Goal: Information Seeking & Learning: Check status

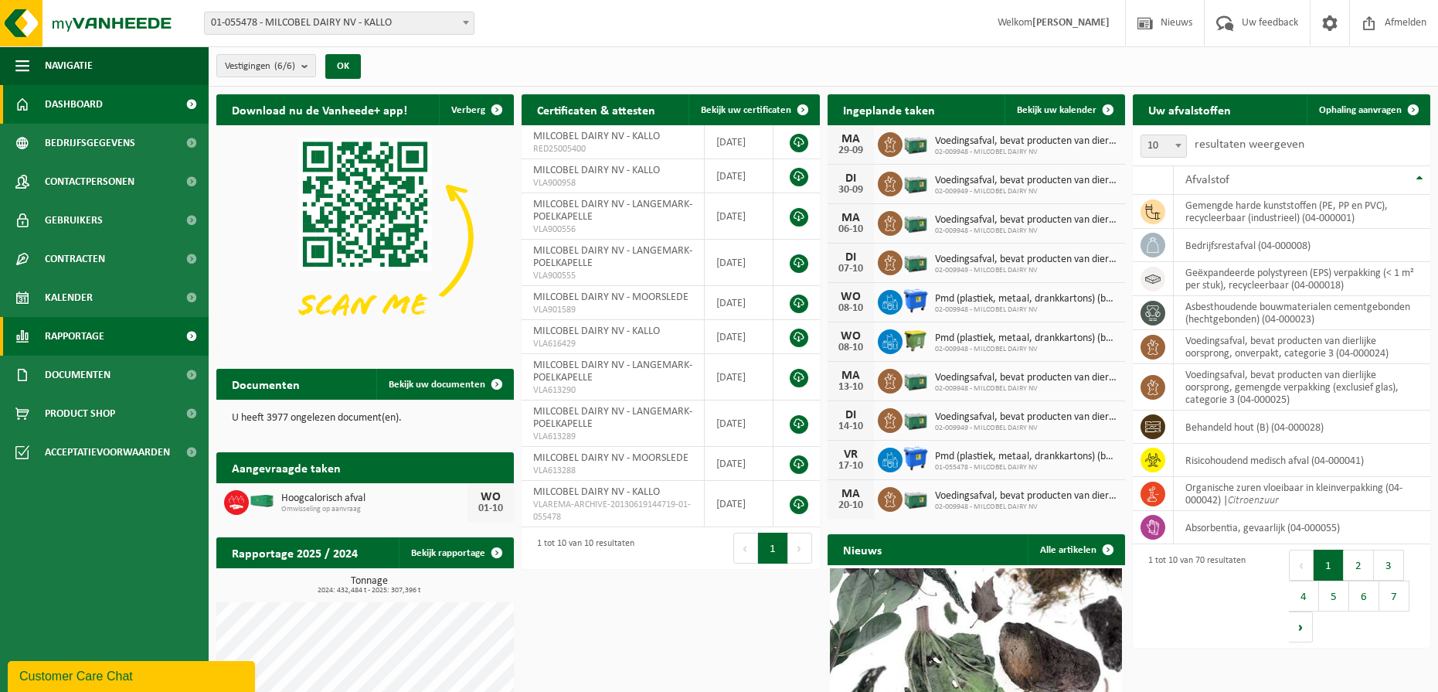
click at [84, 337] on span "Rapportage" at bounding box center [74, 336] width 59 height 39
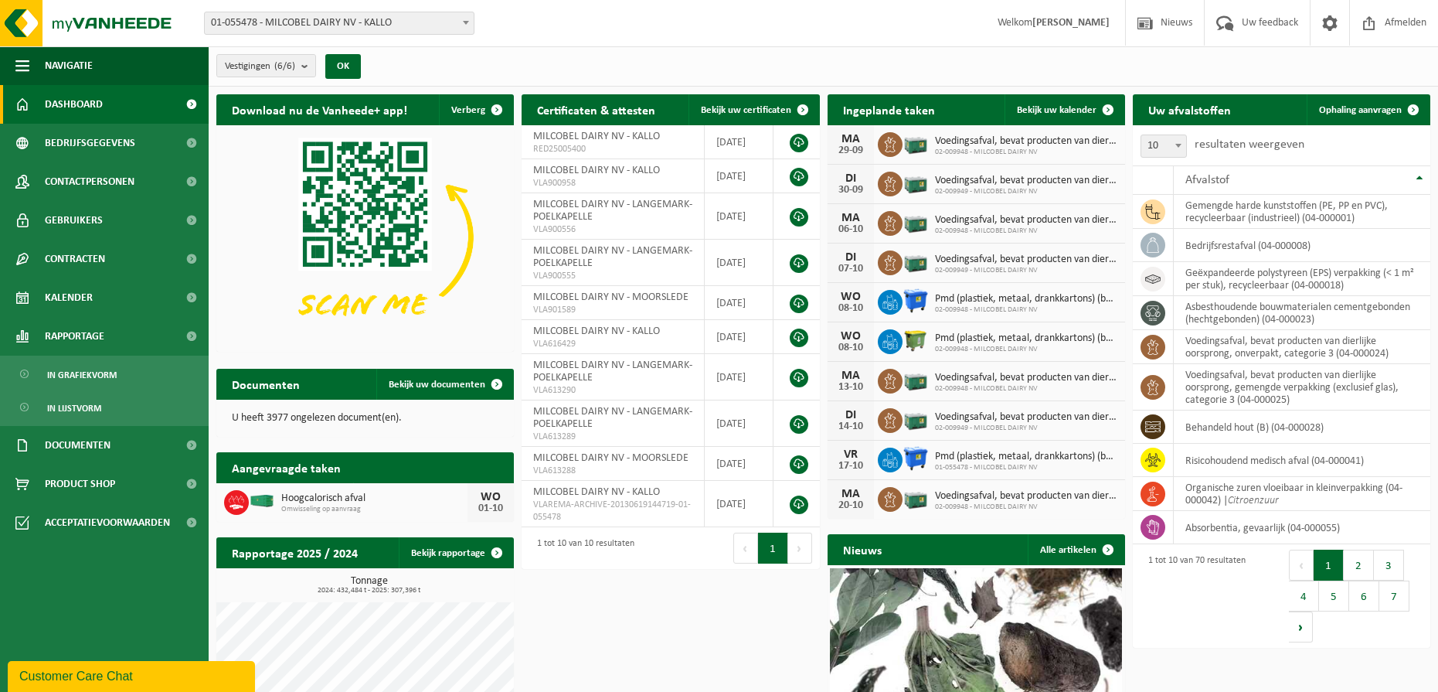
click at [382, 34] on span "01-055478 - MILCOBEL DAIRY NV - KALLO" at bounding box center [339, 23] width 270 height 23
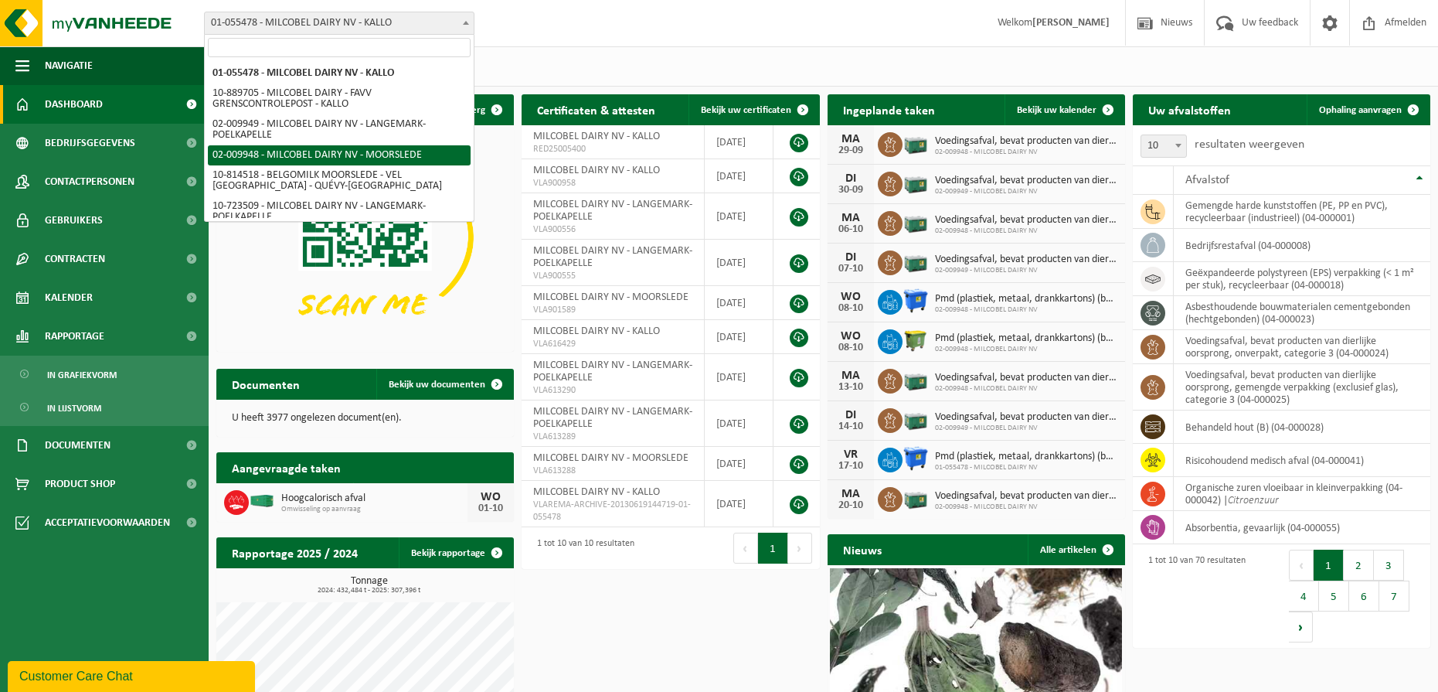
select select "1949"
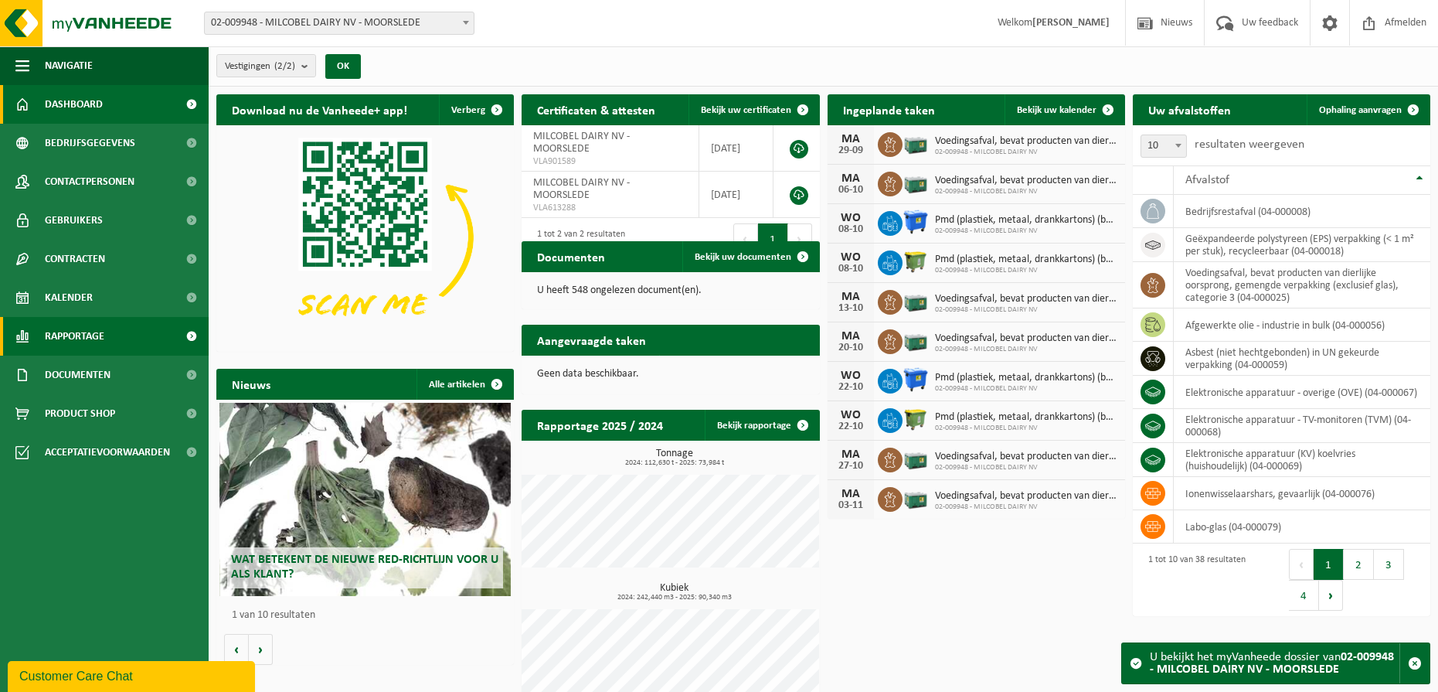
click at [128, 342] on link "Rapportage" at bounding box center [104, 336] width 209 height 39
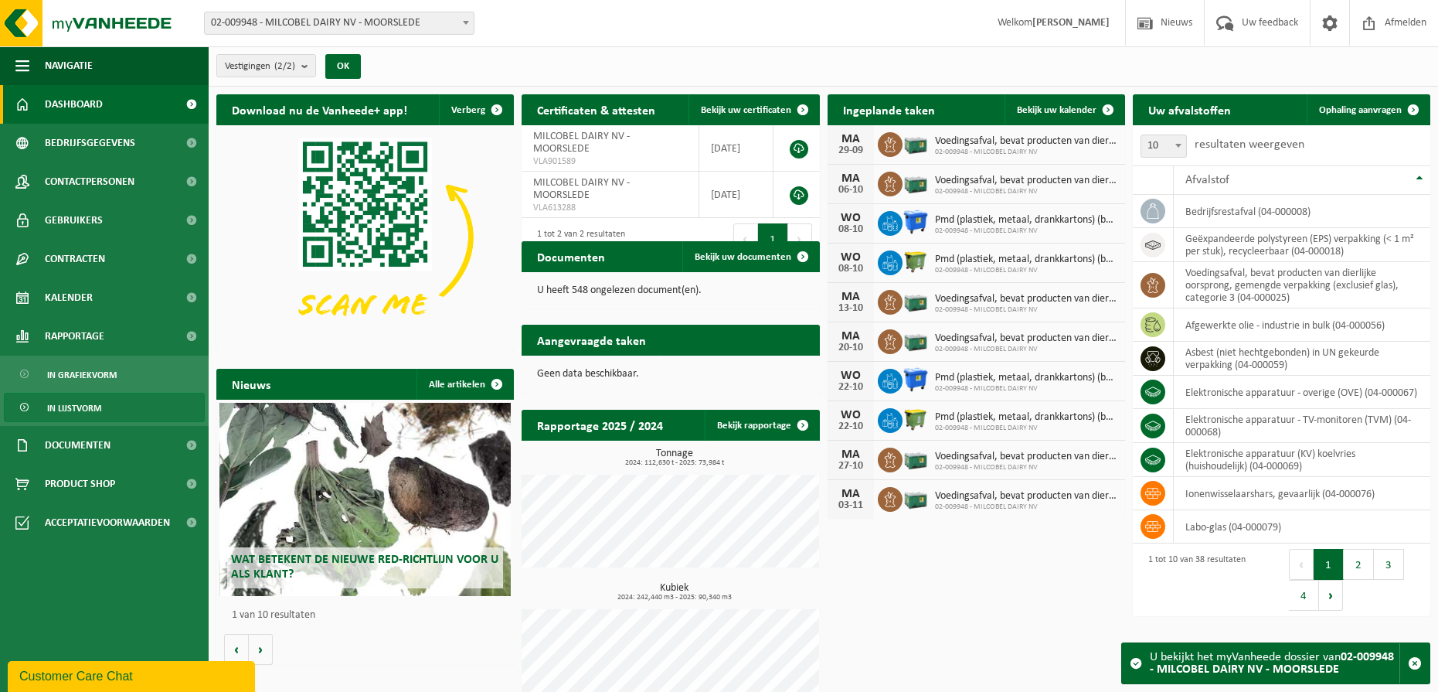
click at [93, 400] on span "In lijstvorm" at bounding box center [74, 407] width 54 height 29
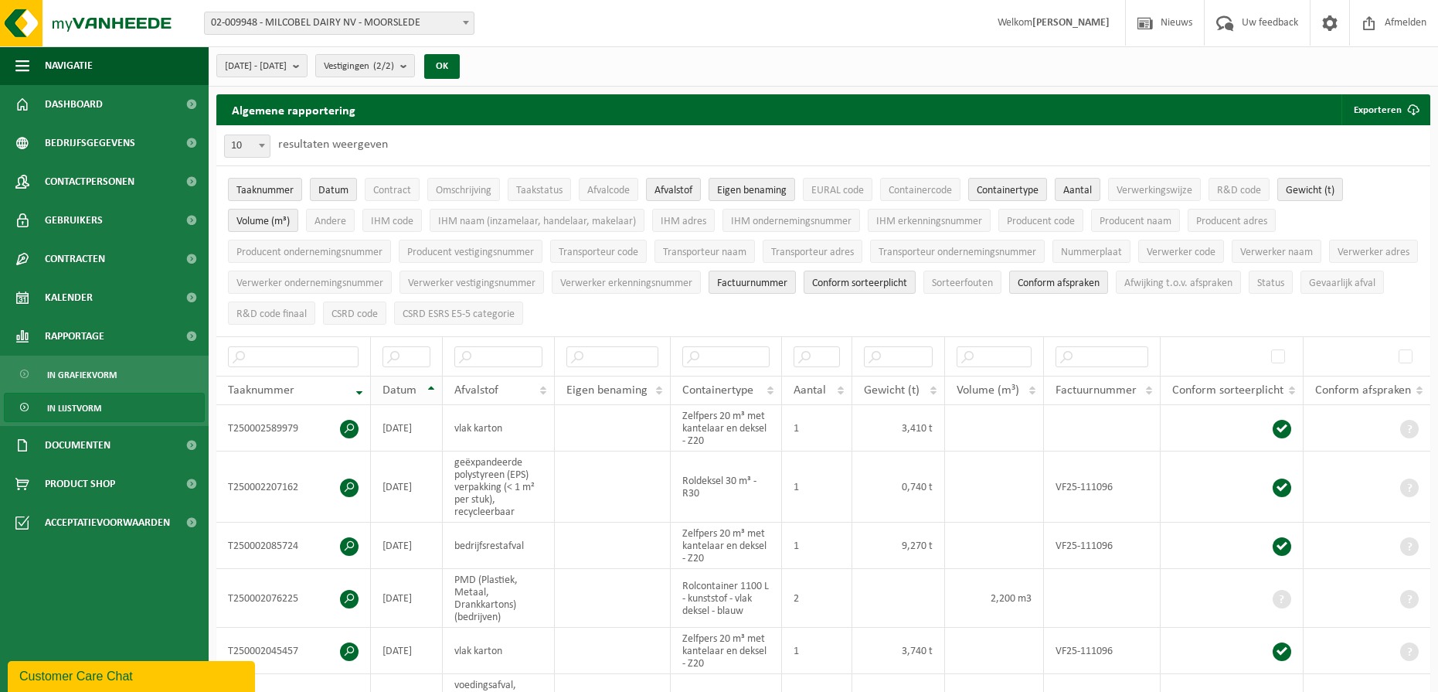
click at [431, 382] on th "Datum" at bounding box center [407, 390] width 72 height 29
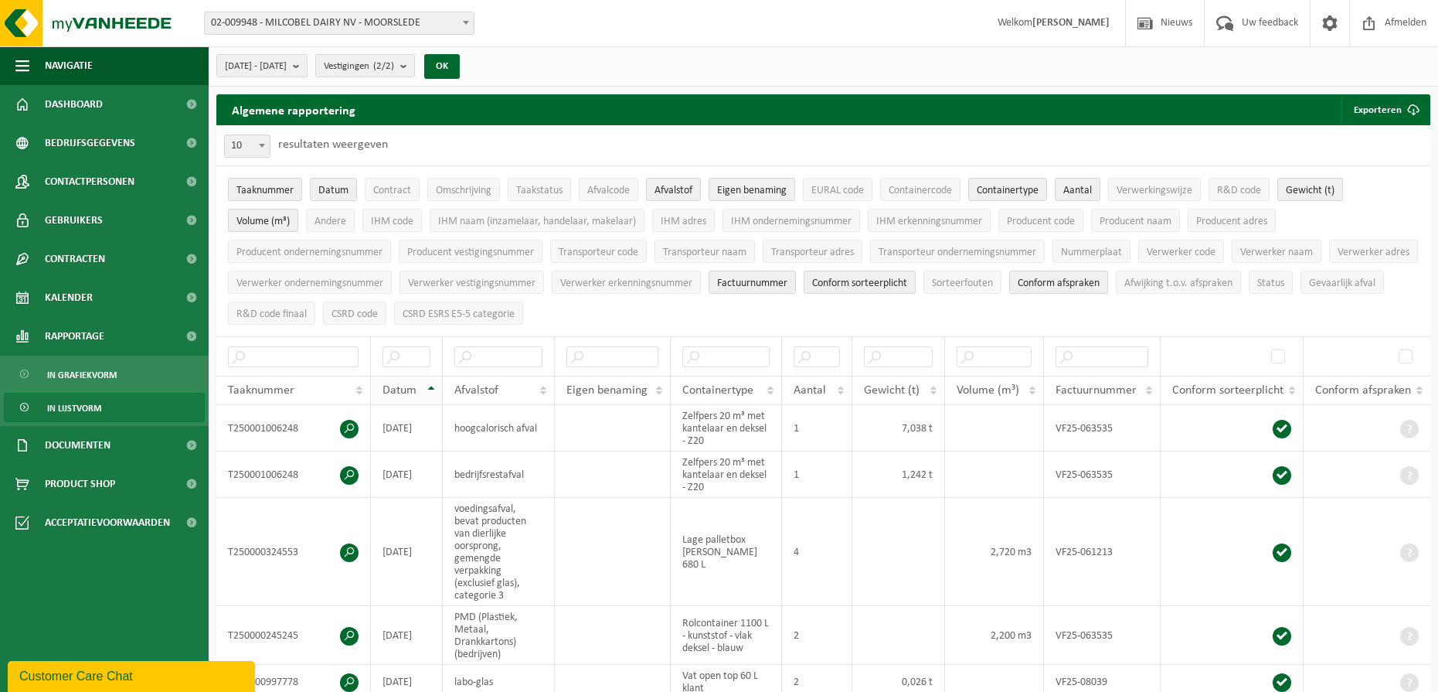
click at [434, 386] on th "Datum" at bounding box center [407, 390] width 72 height 29
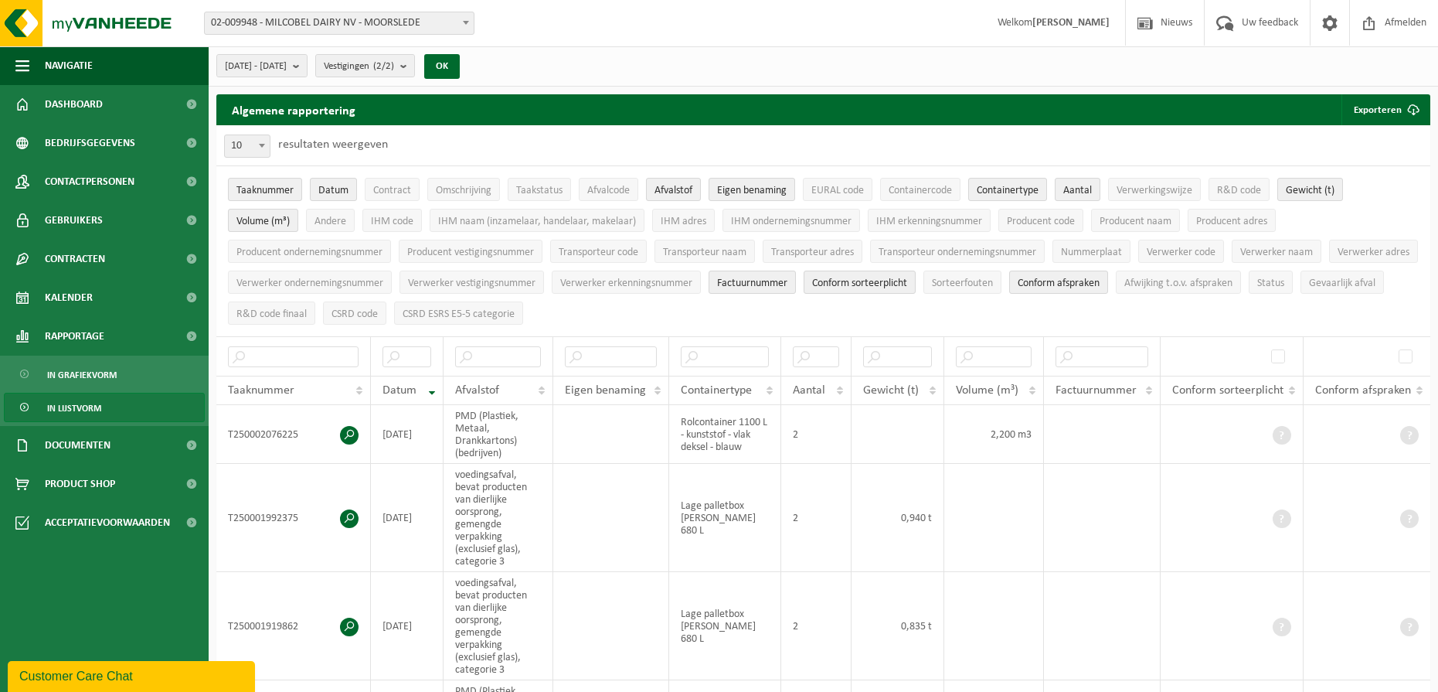
drag, startPoint x: 528, startPoint y: 387, endPoint x: 513, endPoint y: 388, distance: 14.7
click at [513, 388] on div "Afvalstof" at bounding box center [494, 390] width 78 height 12
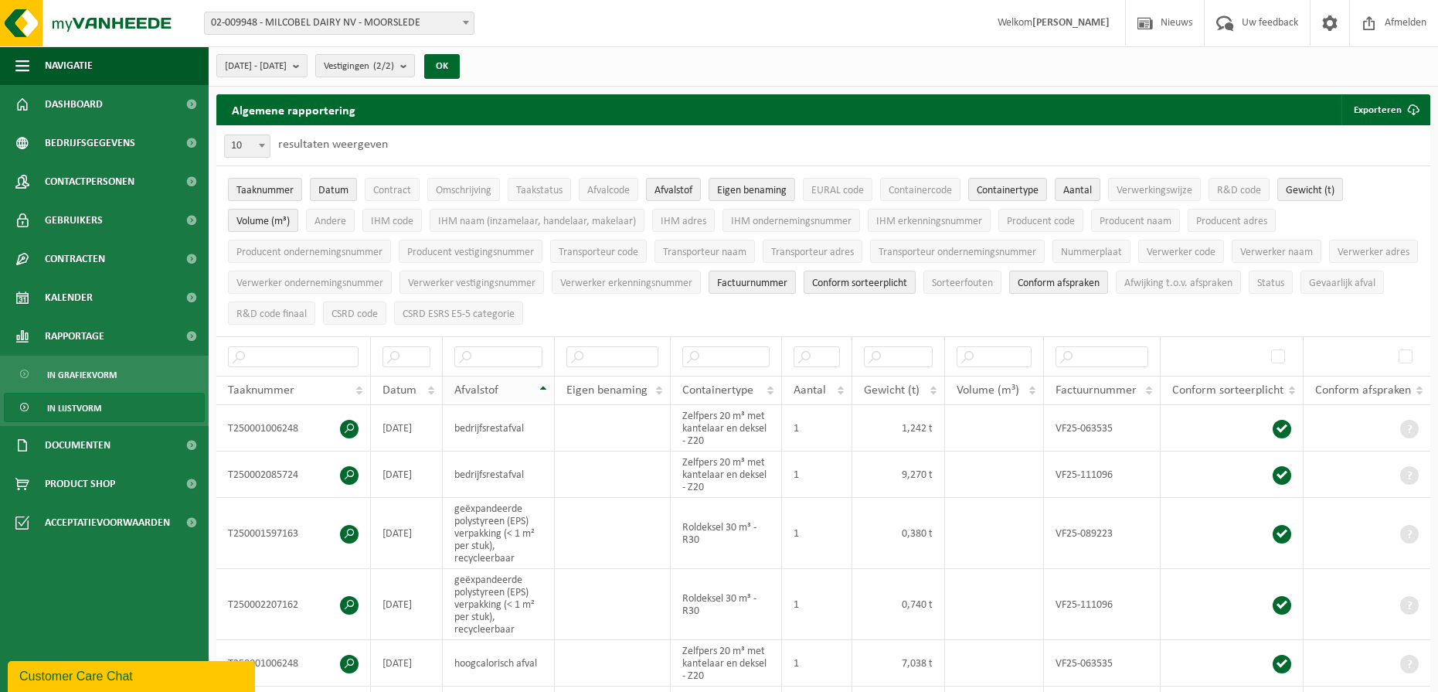
click at [529, 387] on div "Afvalstof" at bounding box center [494, 390] width 80 height 12
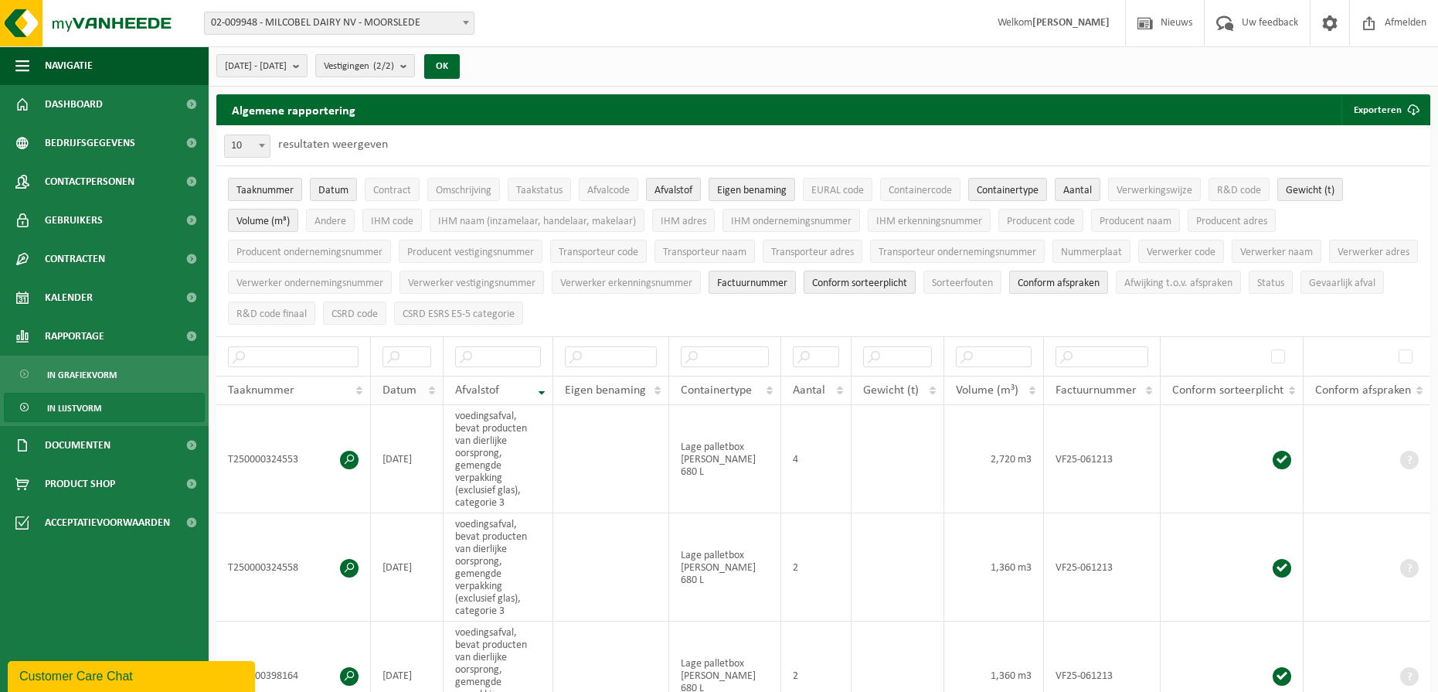
click at [408, 390] on span "Datum" at bounding box center [399, 390] width 34 height 12
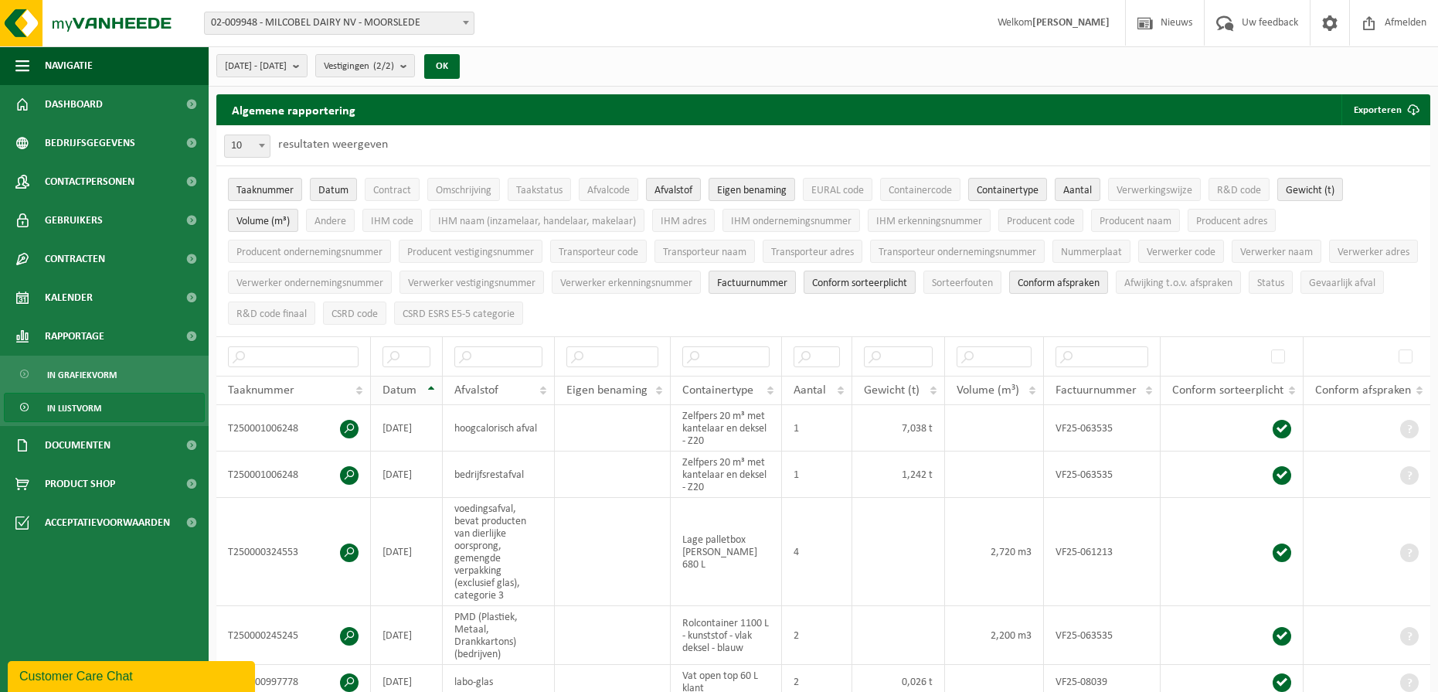
click at [410, 384] on span "Datum" at bounding box center [399, 390] width 34 height 12
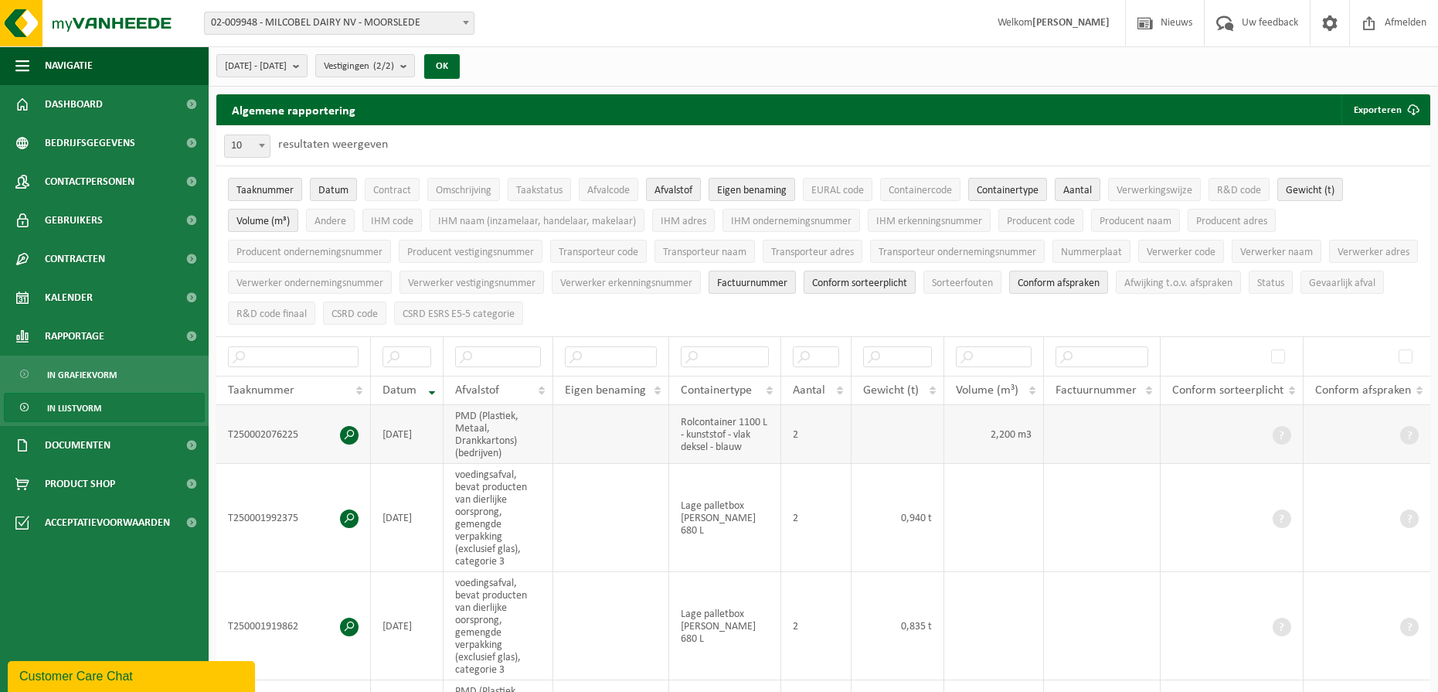
scroll to position [77, 0]
